Goal: Task Accomplishment & Management: Use online tool/utility

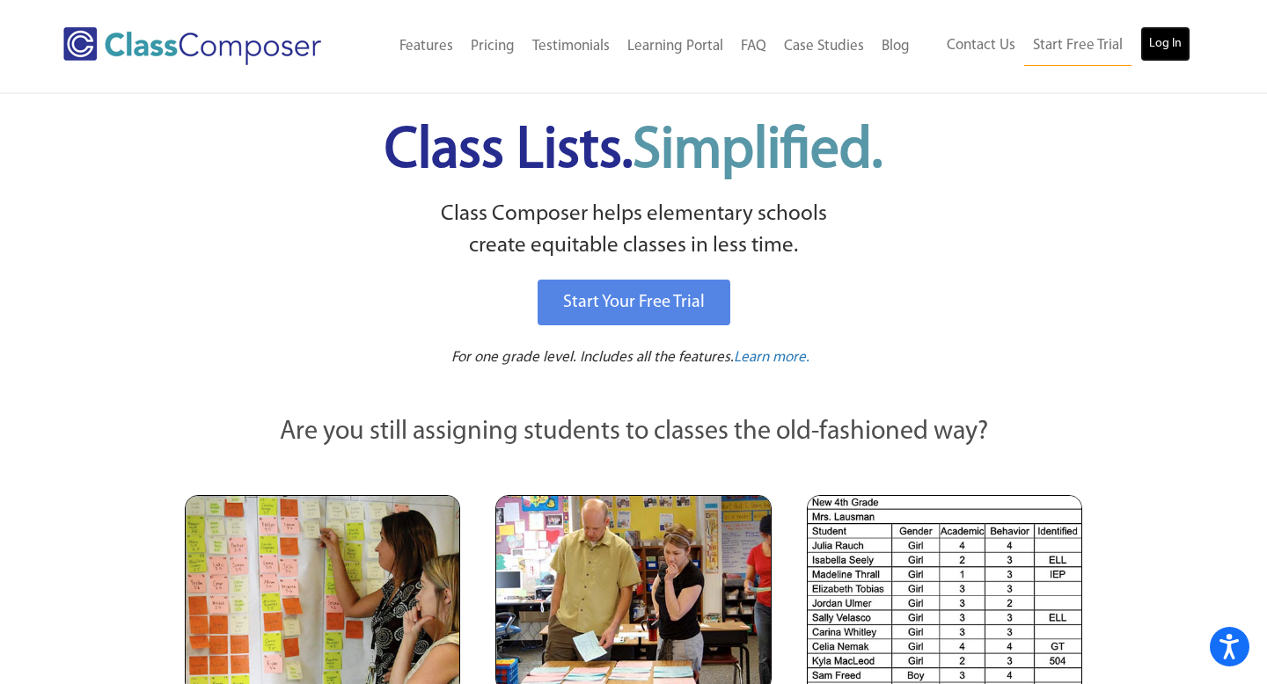
click at [1166, 29] on link "Log In" at bounding box center [1165, 43] width 50 height 35
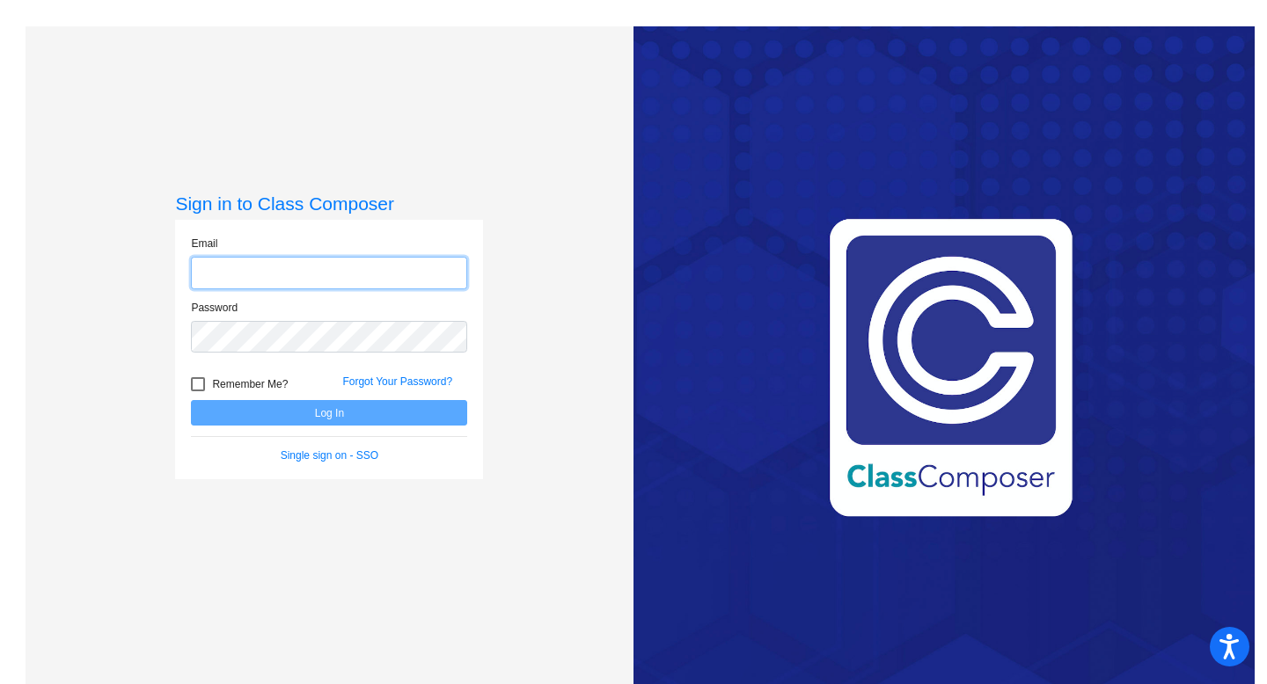
type input "[EMAIL_ADDRESS][DOMAIN_NAME]"
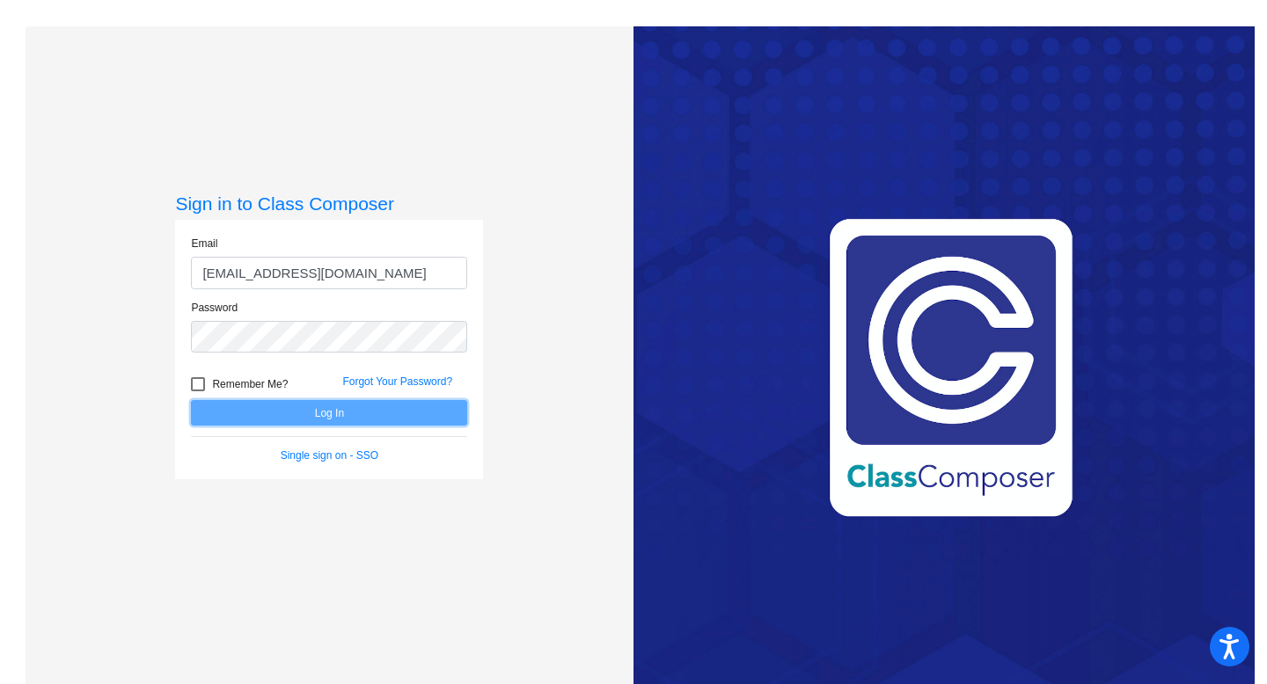
click at [303, 411] on button "Log In" at bounding box center [329, 413] width 276 height 26
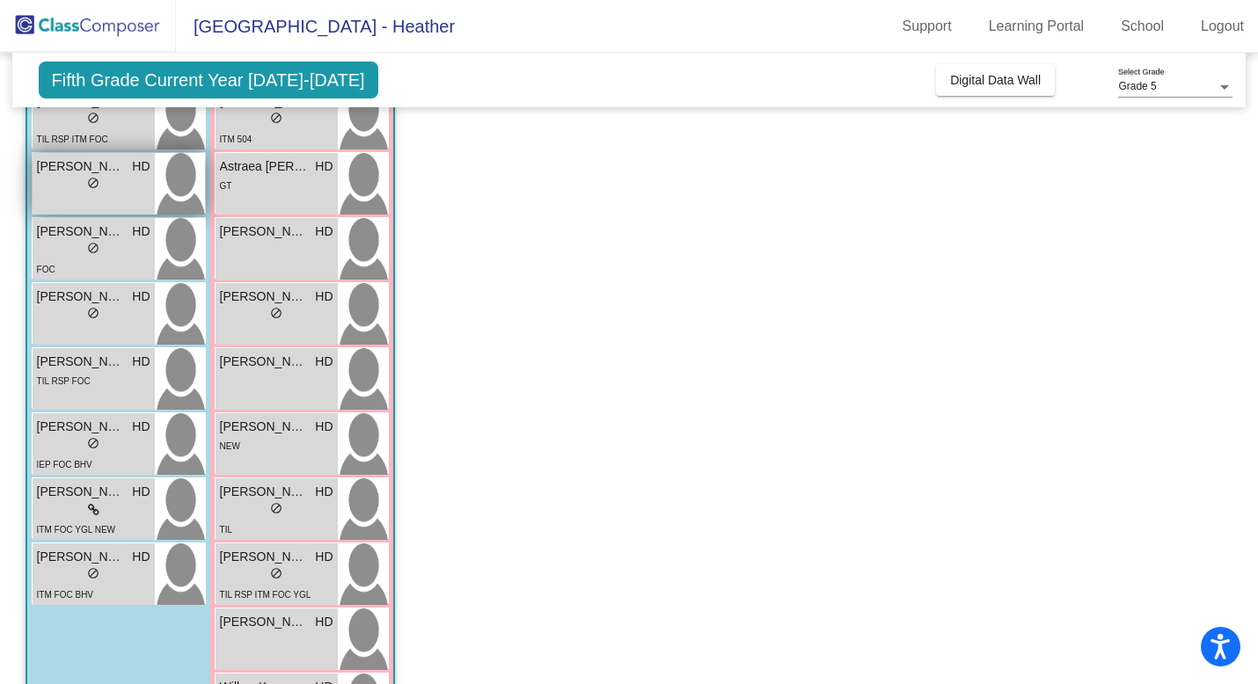
scroll to position [260, 0]
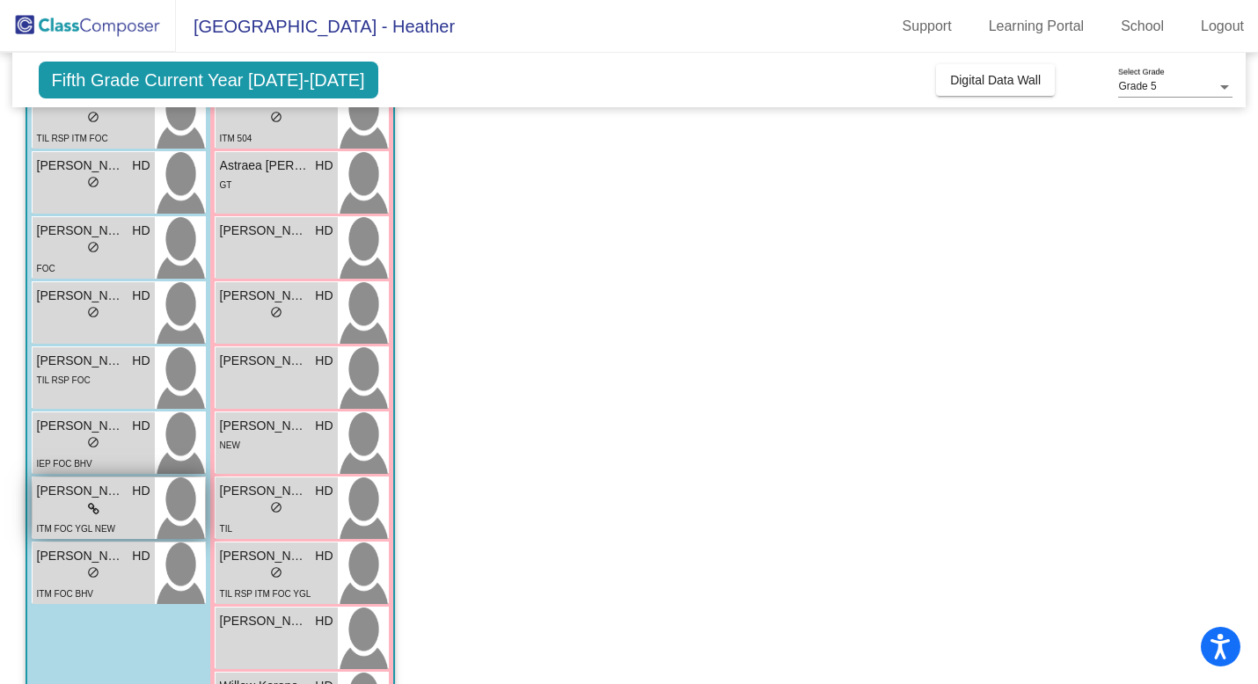
click at [94, 504] on icon at bounding box center [93, 509] width 11 height 12
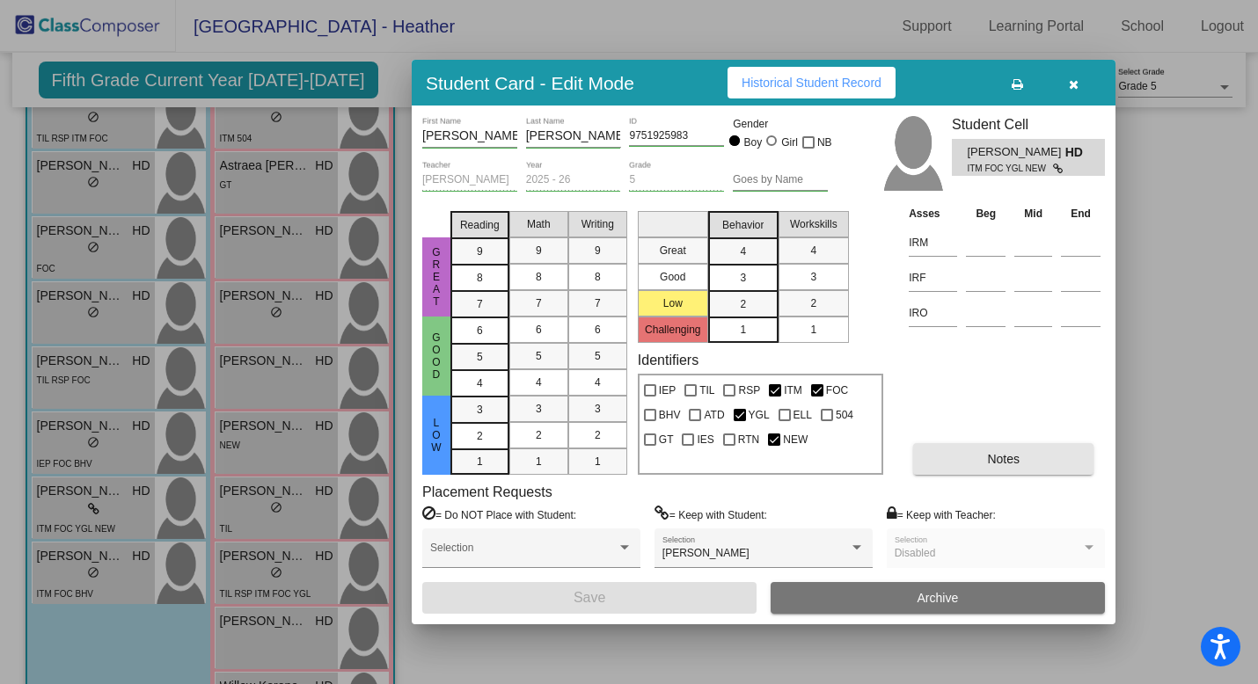
click at [977, 464] on button "Notes" at bounding box center [1003, 459] width 180 height 32
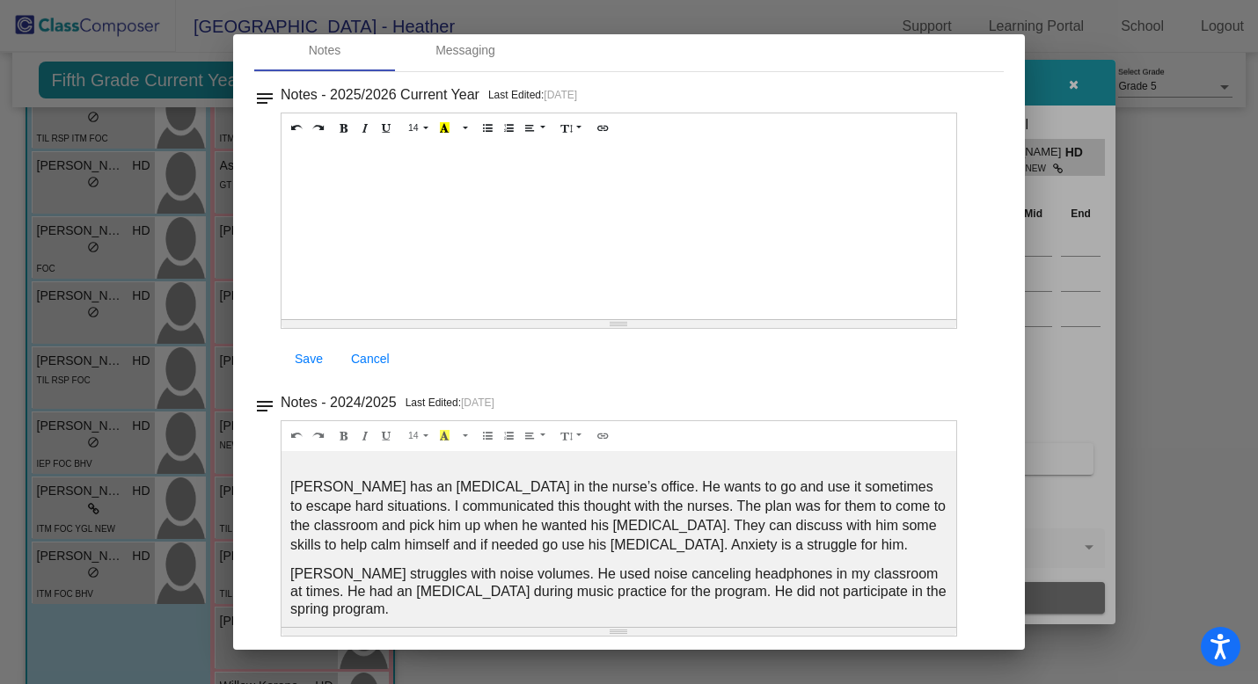
scroll to position [0, 0]
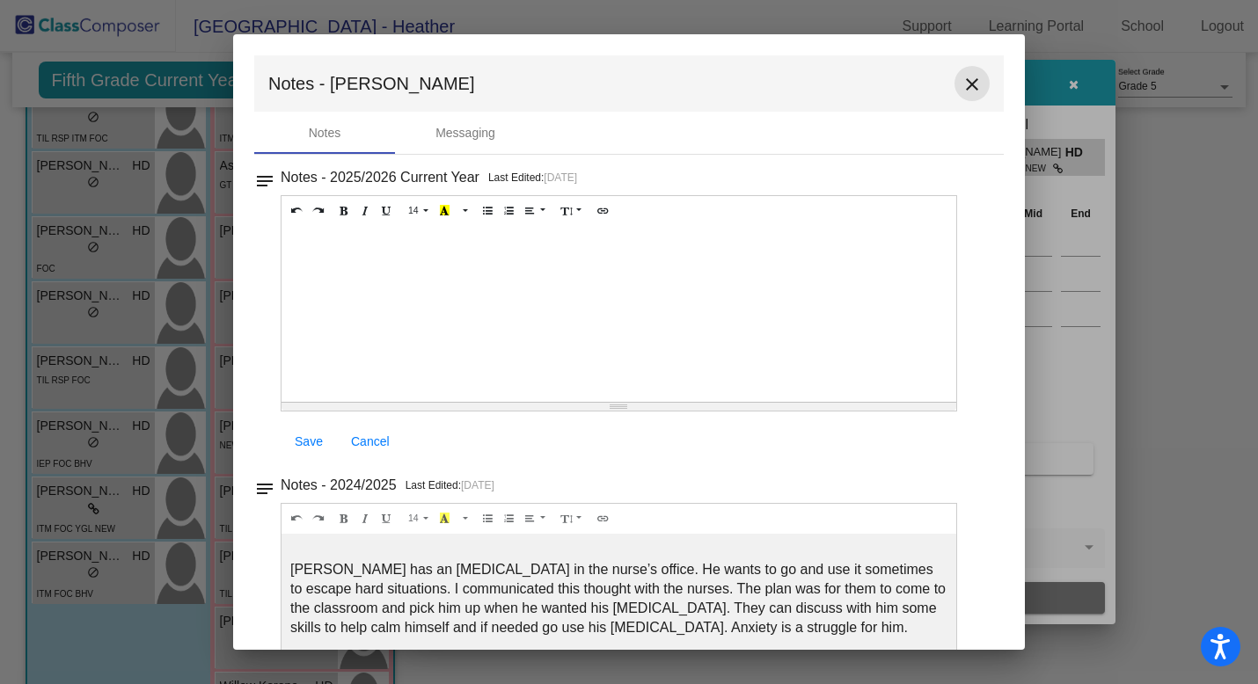
click at [963, 89] on mat-icon "close" at bounding box center [972, 84] width 21 height 21
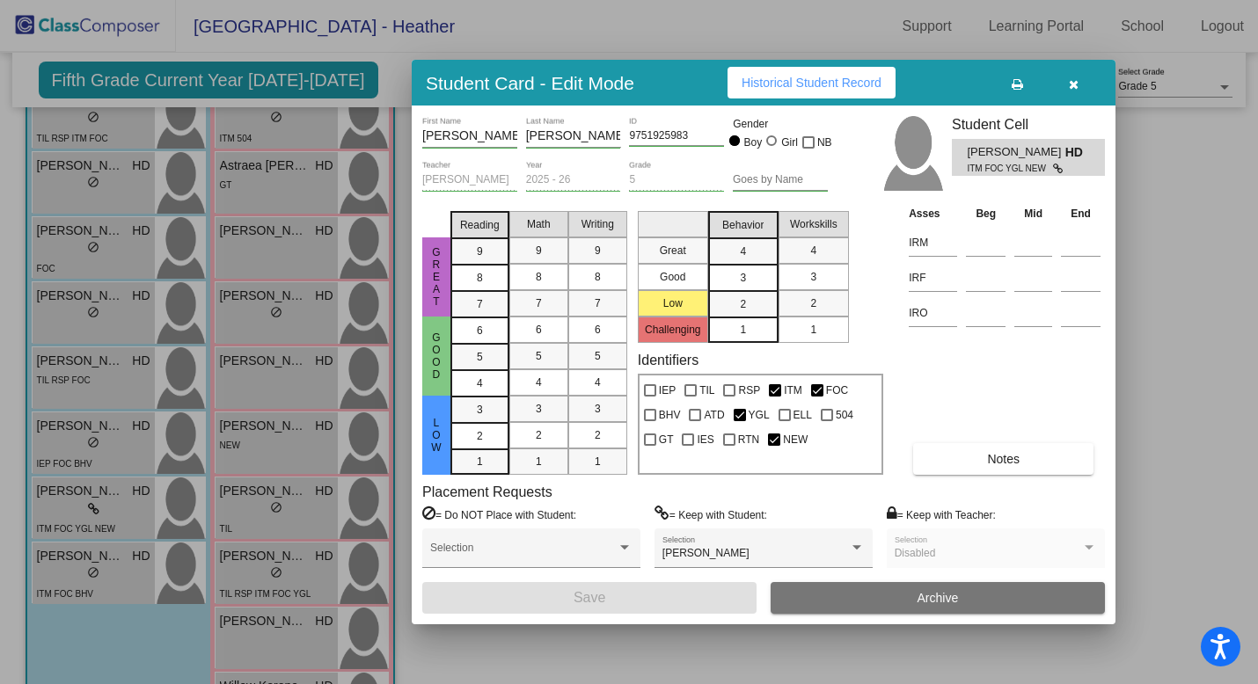
click at [855, 84] on span "Historical Student Record" at bounding box center [812, 83] width 140 height 14
click at [1075, 84] on icon "button" at bounding box center [1074, 84] width 10 height 12
